Goal: Transaction & Acquisition: Purchase product/service

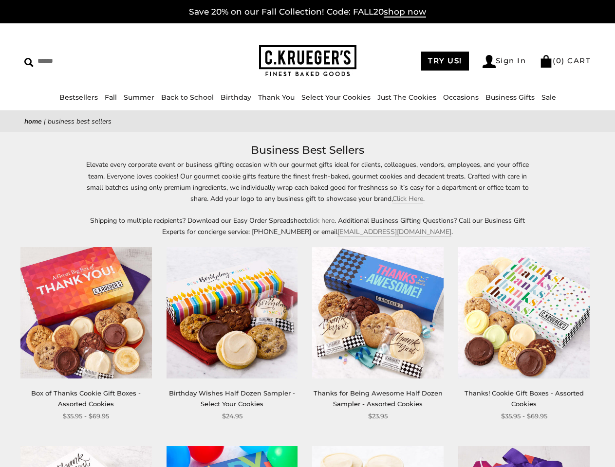
click at [307, 234] on p "Shipping to multiple recipients? Download our Easy Order Spreadsheet click here…" at bounding box center [308, 226] width 448 height 22
click at [457, 97] on link "Occasions" at bounding box center [461, 97] width 36 height 9
click at [307, 304] on div "**********" at bounding box center [370, 334] width 146 height 174
